Goal: Navigation & Orientation: Understand site structure

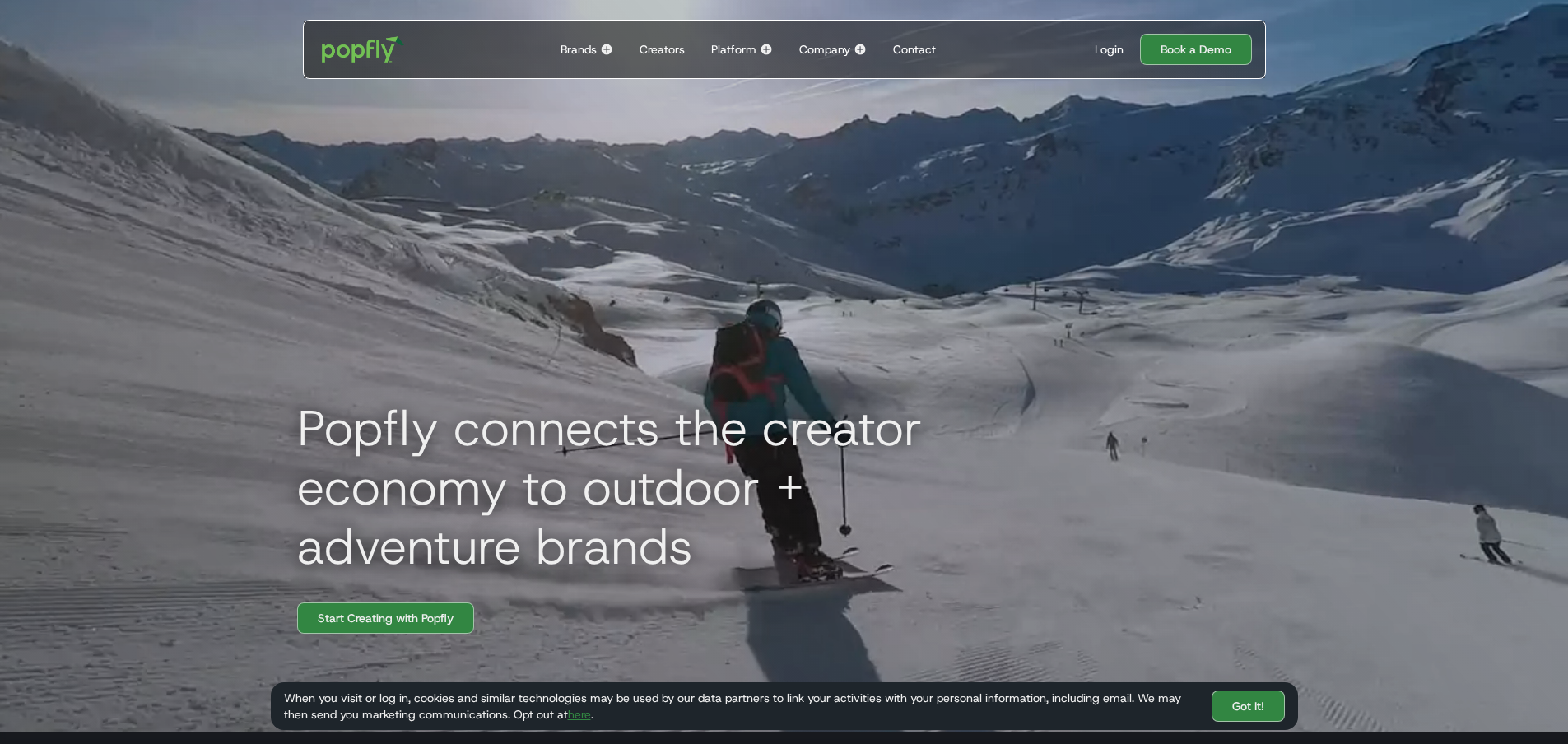
click at [580, 49] on div "Brands" at bounding box center [579, 49] width 36 height 16
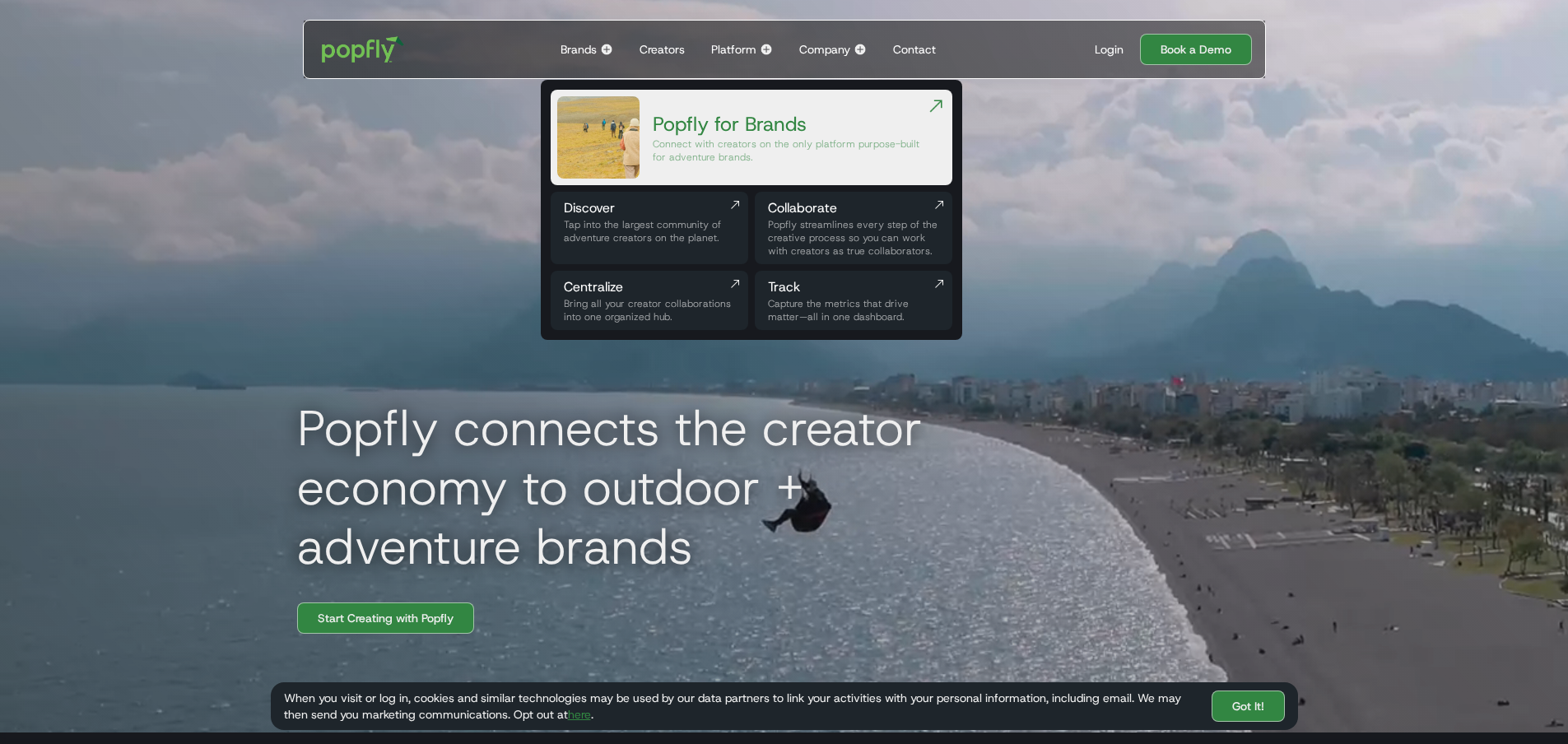
click at [681, 47] on div "Creators" at bounding box center [662, 49] width 45 height 16
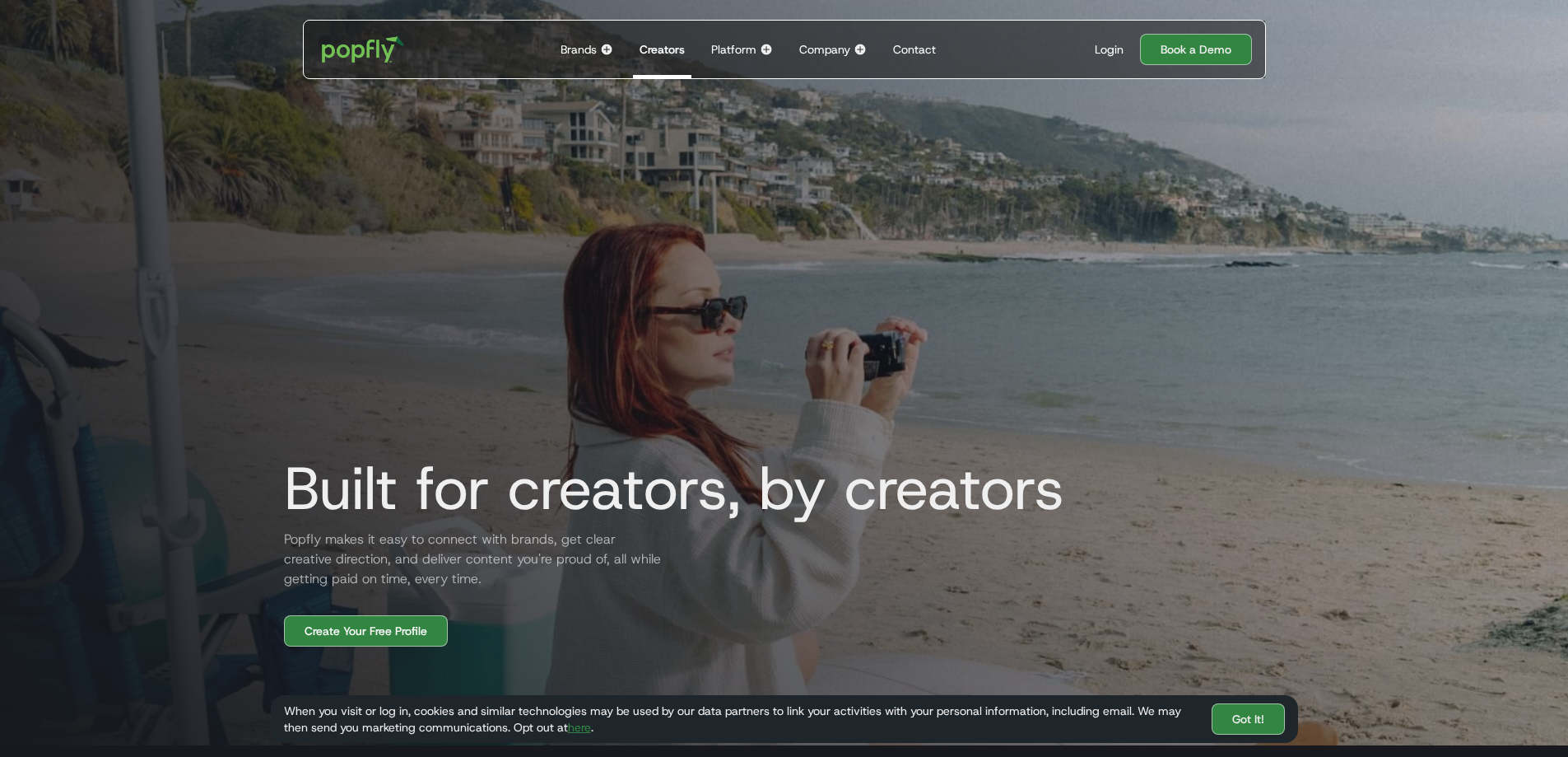
click at [818, 48] on div "Company" at bounding box center [824, 49] width 51 height 17
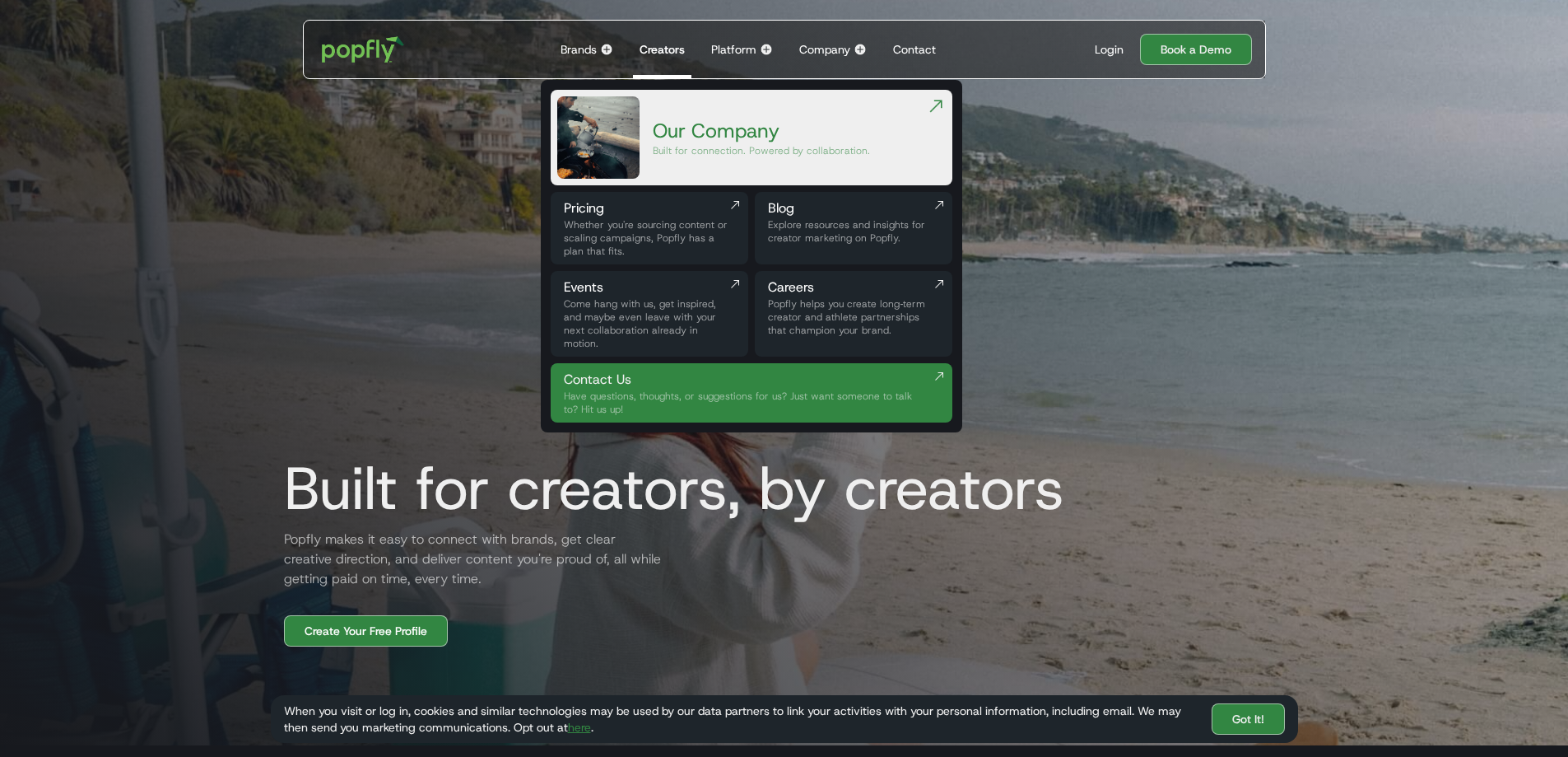
click at [638, 569] on h2 "Popfly makes it easy to connect with brands, get clear creative direction, and …" at bounding box center [468, 559] width 395 height 59
click at [363, 47] on img "home" at bounding box center [362, 49] width 102 height 48
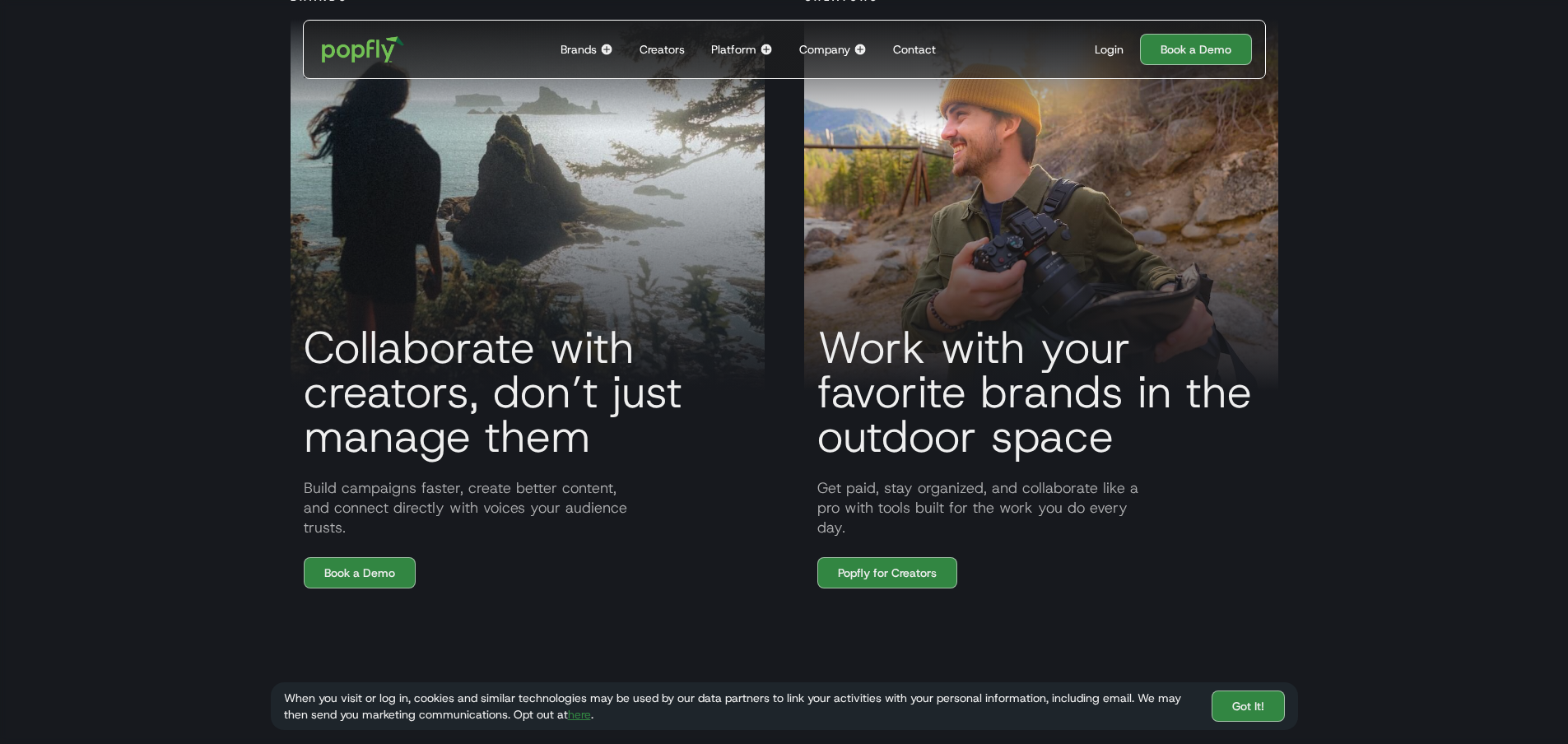
scroll to position [1481, 0]
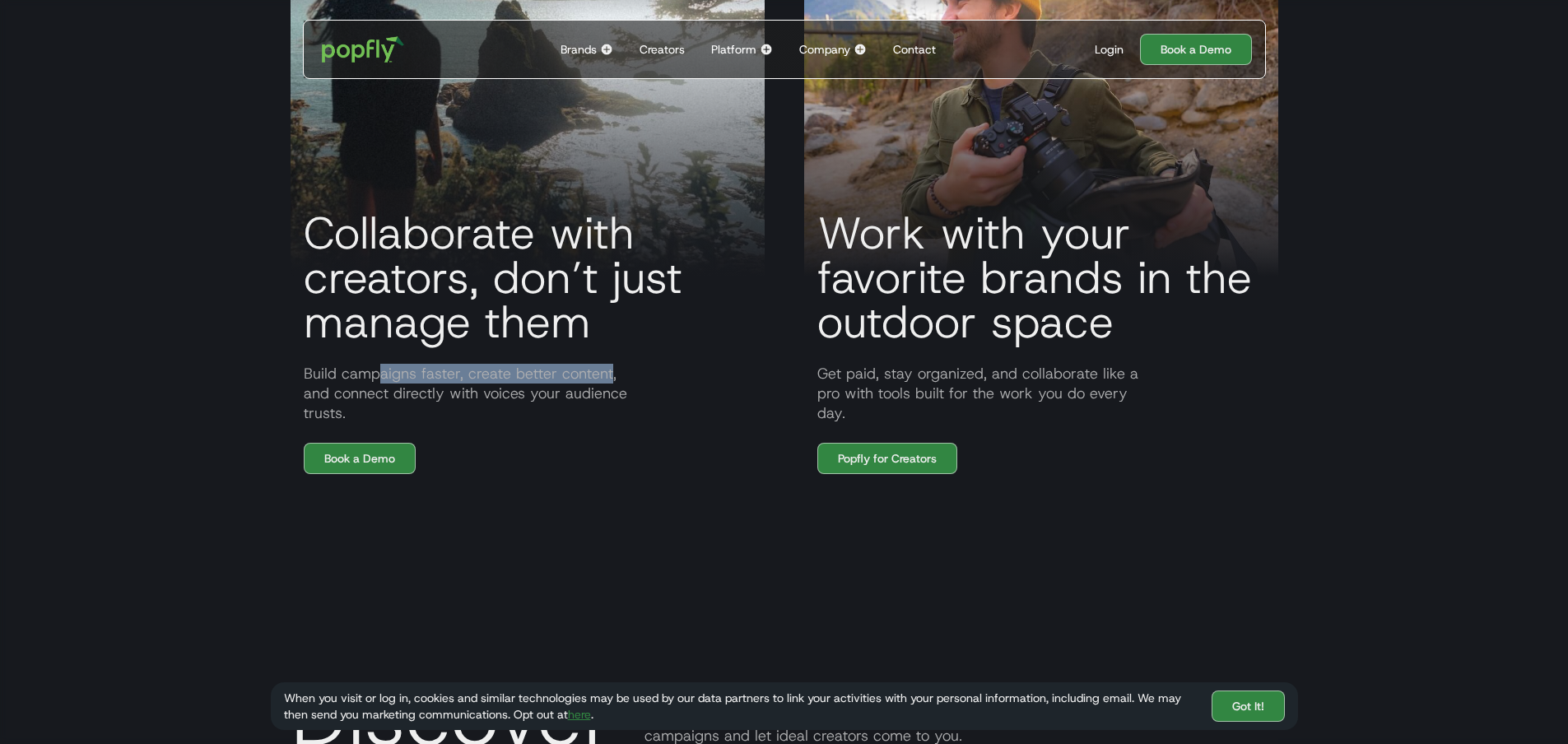
drag, startPoint x: 606, startPoint y: 391, endPoint x: 374, endPoint y: 392, distance: 232.0
click at [374, 392] on p "Build campaigns faster, create better content, and connect directly with voices…" at bounding box center [527, 393] width 474 height 59
click at [594, 408] on p "Build campaigns faster, create better content, and connect directly with voices…" at bounding box center [527, 393] width 474 height 59
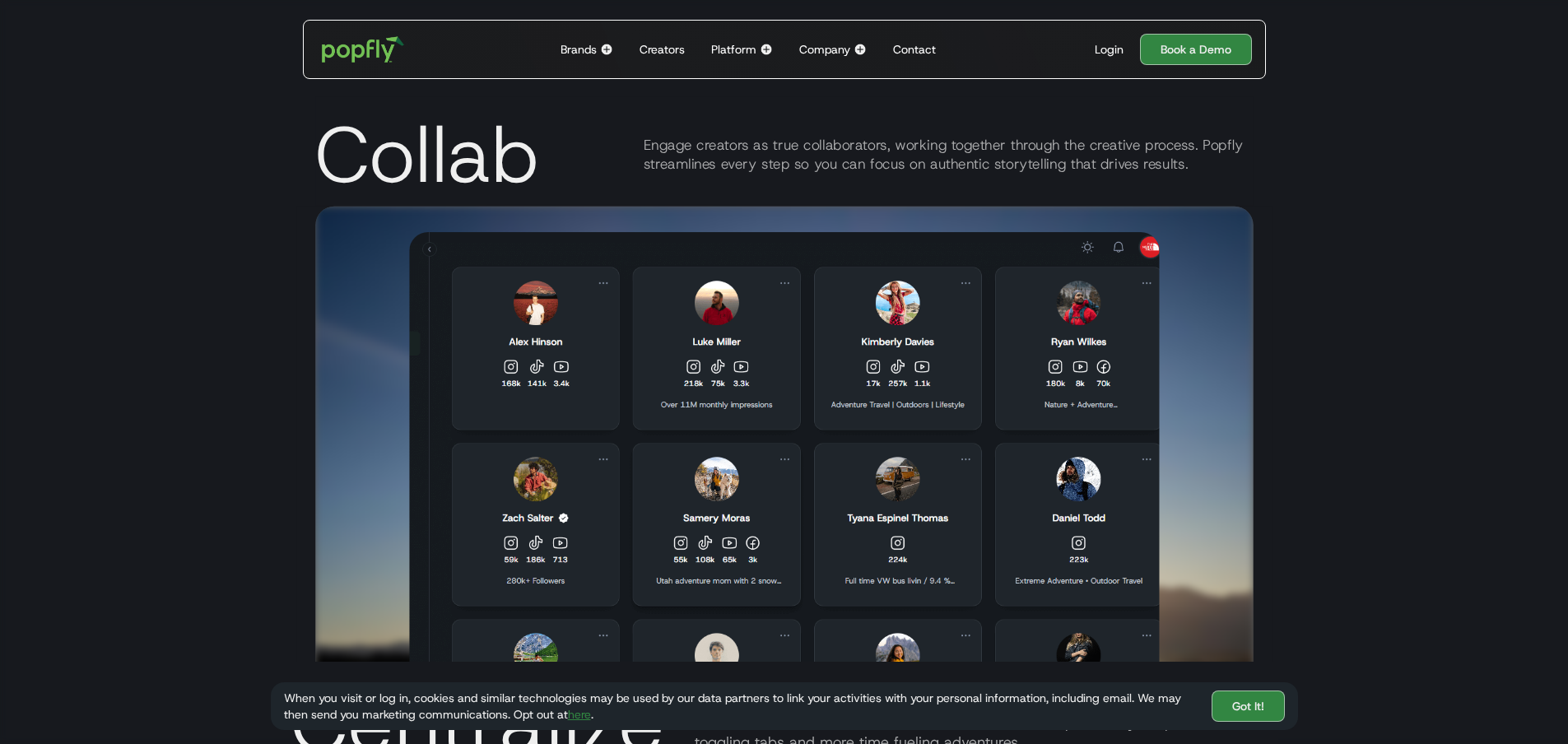
scroll to position [3290, 0]
